Goal: Find specific page/section: Find specific page/section

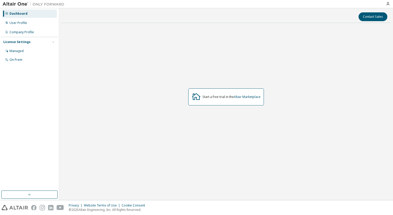
click at [200, 74] on div "Start a free trial in the Altair Marketplace" at bounding box center [226, 96] width 329 height 139
click at [251, 96] on link "Altair Marketplace" at bounding box center [247, 96] width 27 height 4
click at [12, 22] on div "User Profile" at bounding box center [18, 23] width 17 height 4
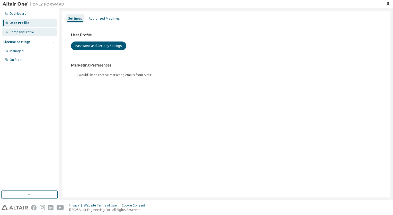
click at [28, 33] on div "Company Profile" at bounding box center [22, 32] width 24 height 4
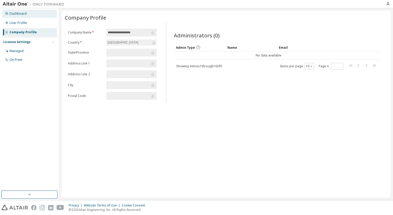
click at [25, 13] on div "Dashboard" at bounding box center [18, 14] width 17 height 4
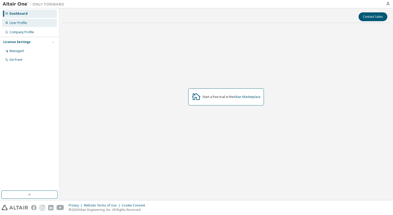
click at [25, 24] on div "User Profile" at bounding box center [18, 23] width 17 height 4
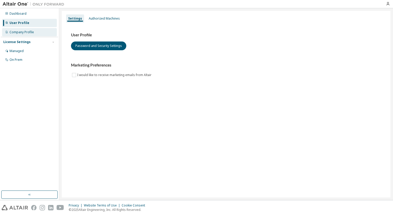
click at [27, 30] on div "Company Profile" at bounding box center [22, 32] width 24 height 4
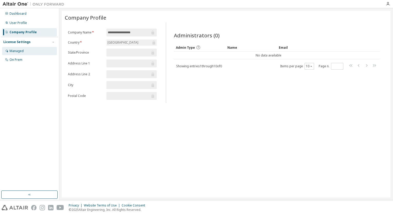
click at [22, 51] on div "Managed" at bounding box center [17, 51] width 14 height 4
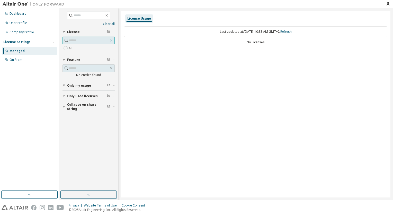
click at [111, 40] on icon "button" at bounding box center [111, 40] width 4 height 4
click at [110, 41] on icon "button" at bounding box center [111, 40] width 4 height 4
click at [112, 40] on icon "button" at bounding box center [111, 40] width 2 height 2
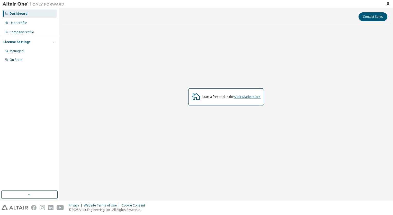
click at [246, 98] on link "Altair Marketplace" at bounding box center [247, 96] width 27 height 4
